Goal: Navigation & Orientation: Find specific page/section

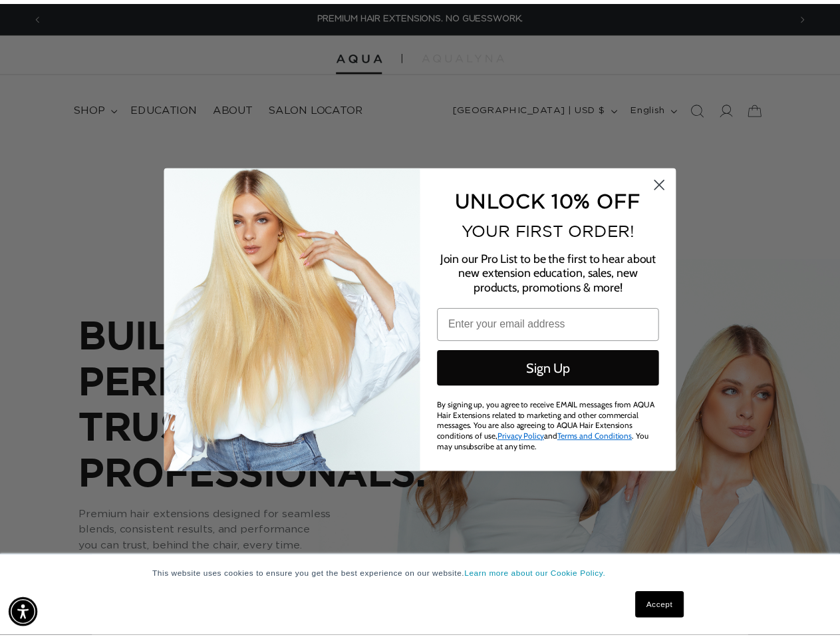
scroll to position [0, 757]
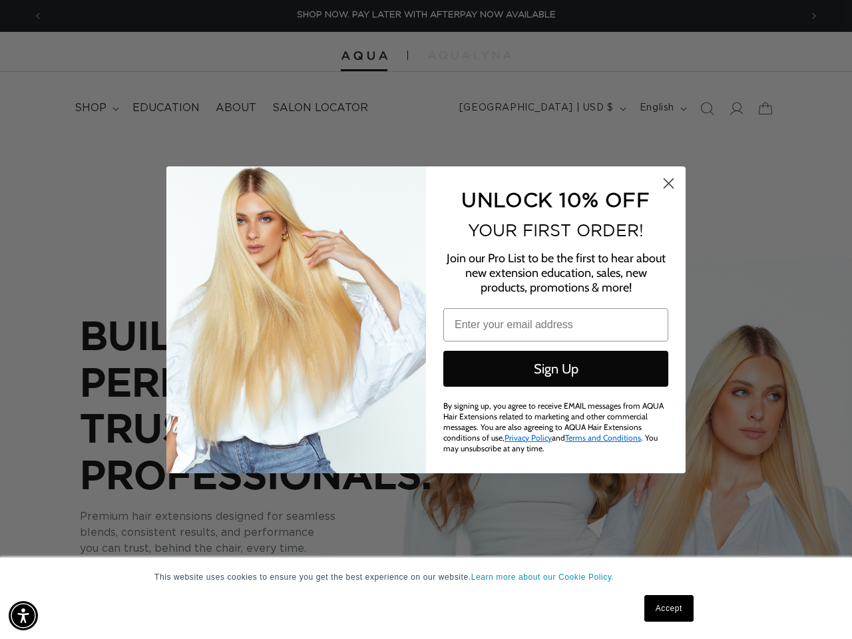
click at [426, 319] on div "UNLOCK 10% OFF YOUR FIRST ORDER! Join our Pro List to be the first to hear abou…" at bounding box center [549, 320] width 246 height 280
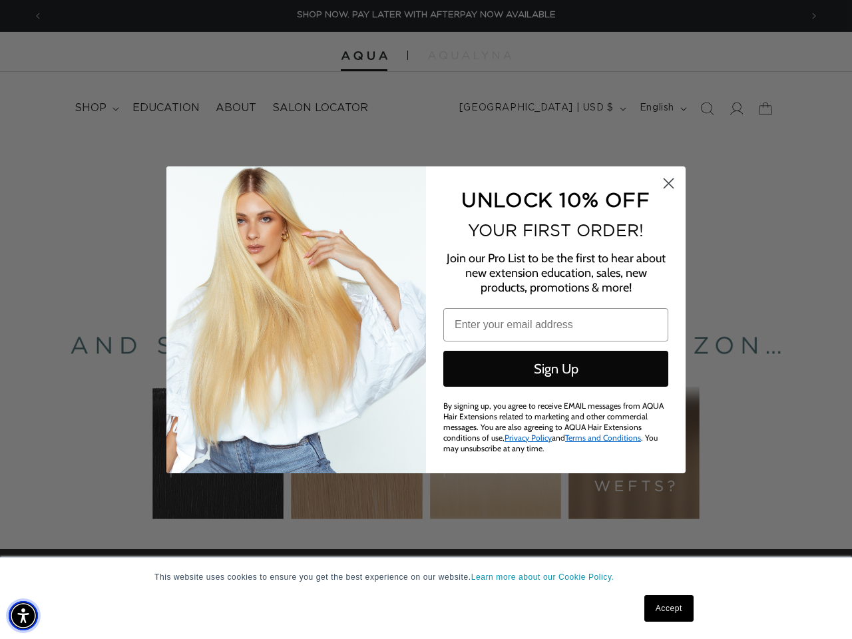
click at [23, 615] on img "Accessibility Menu" at bounding box center [23, 615] width 29 height 29
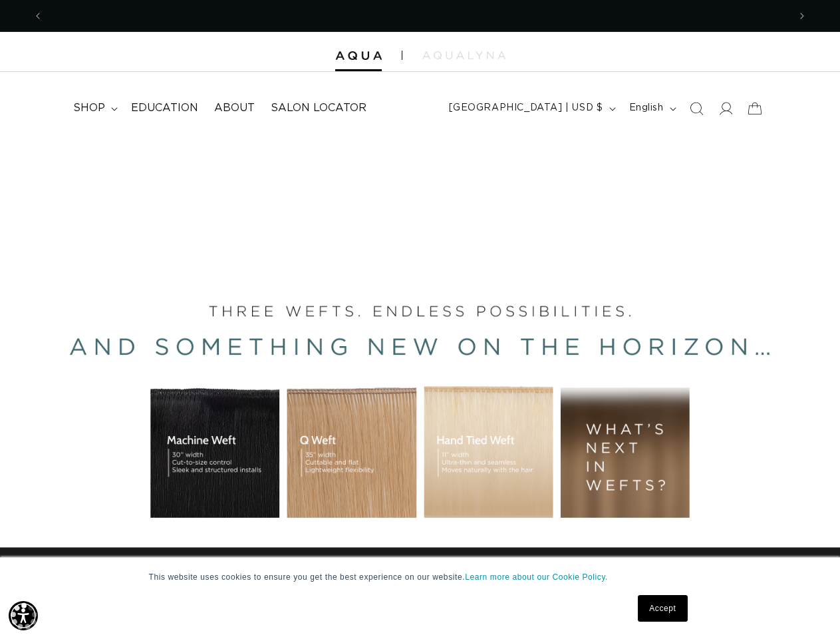
scroll to position [0, 1492]
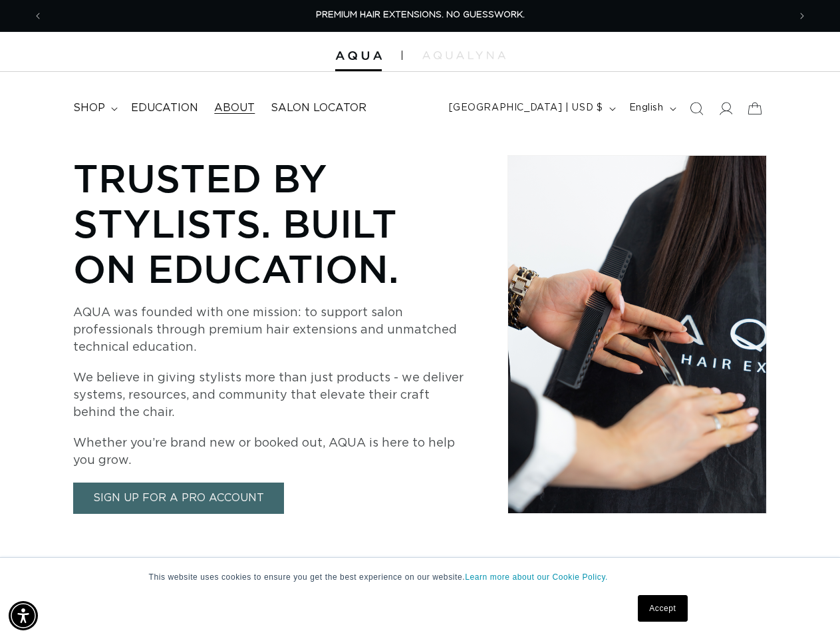
scroll to position [0, 746]
